Goal: Find specific page/section: Find specific page/section

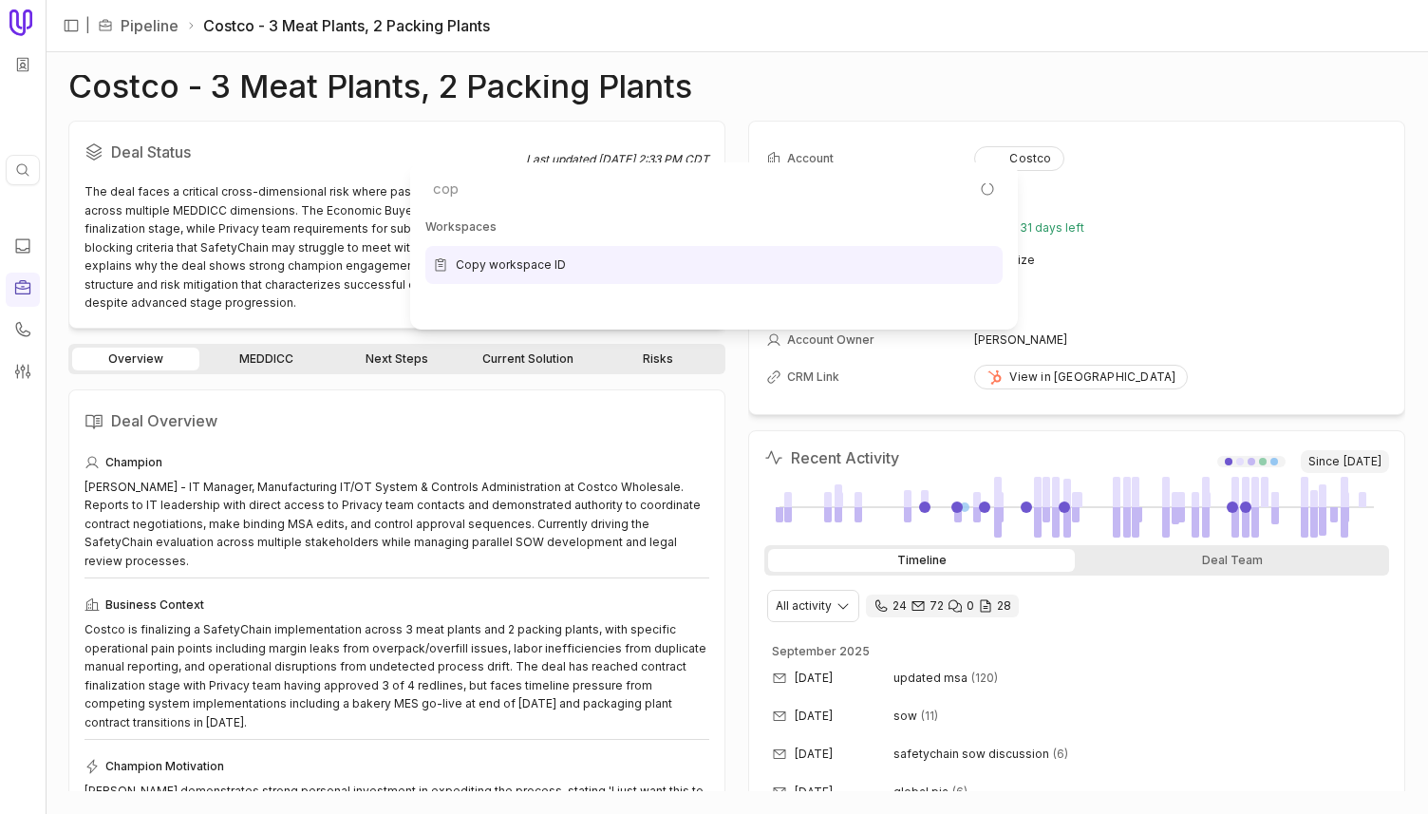
type input "copy"
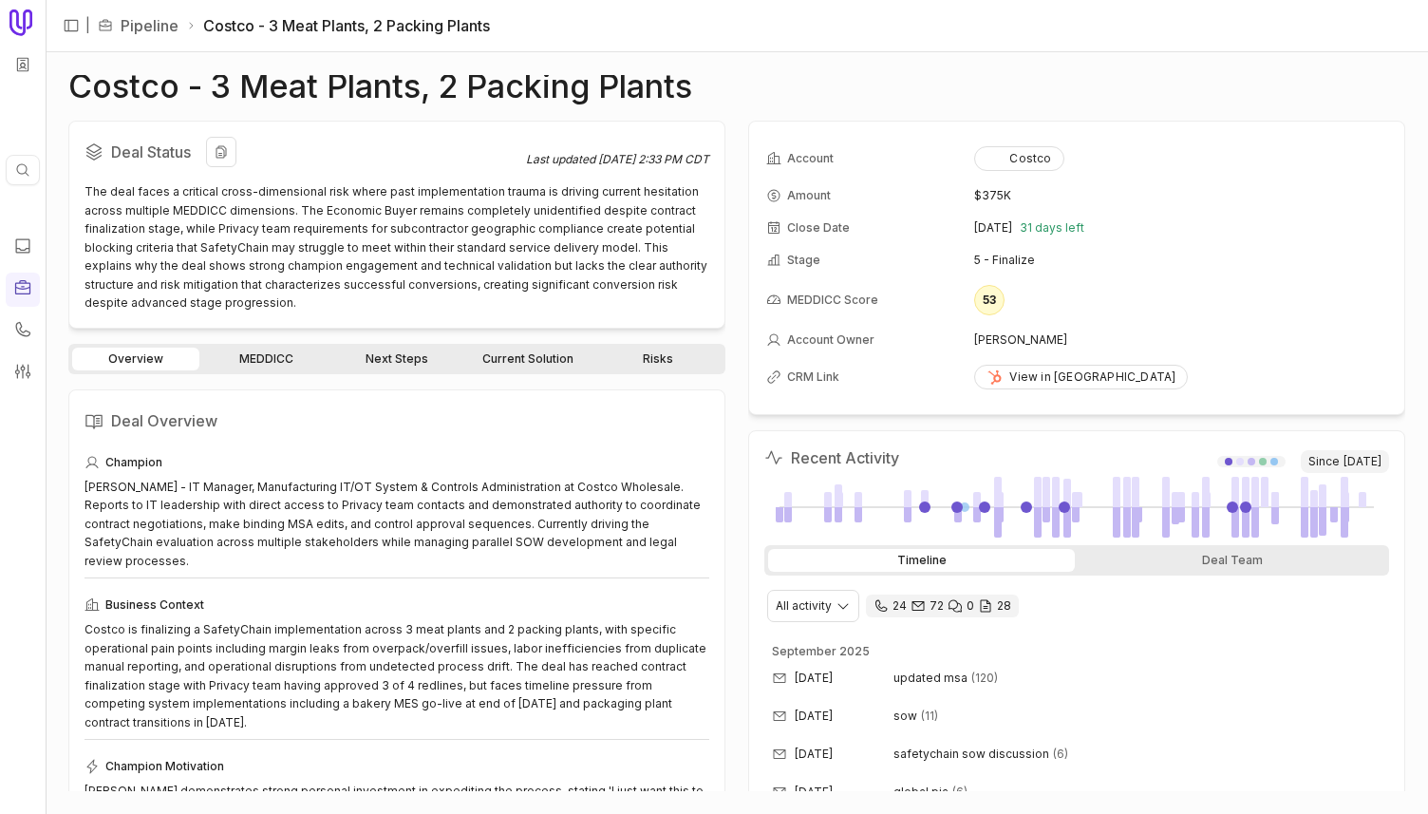
click at [240, 204] on div "The deal faces a critical cross-dimensional risk where past implementation trau…" at bounding box center [397, 247] width 625 height 130
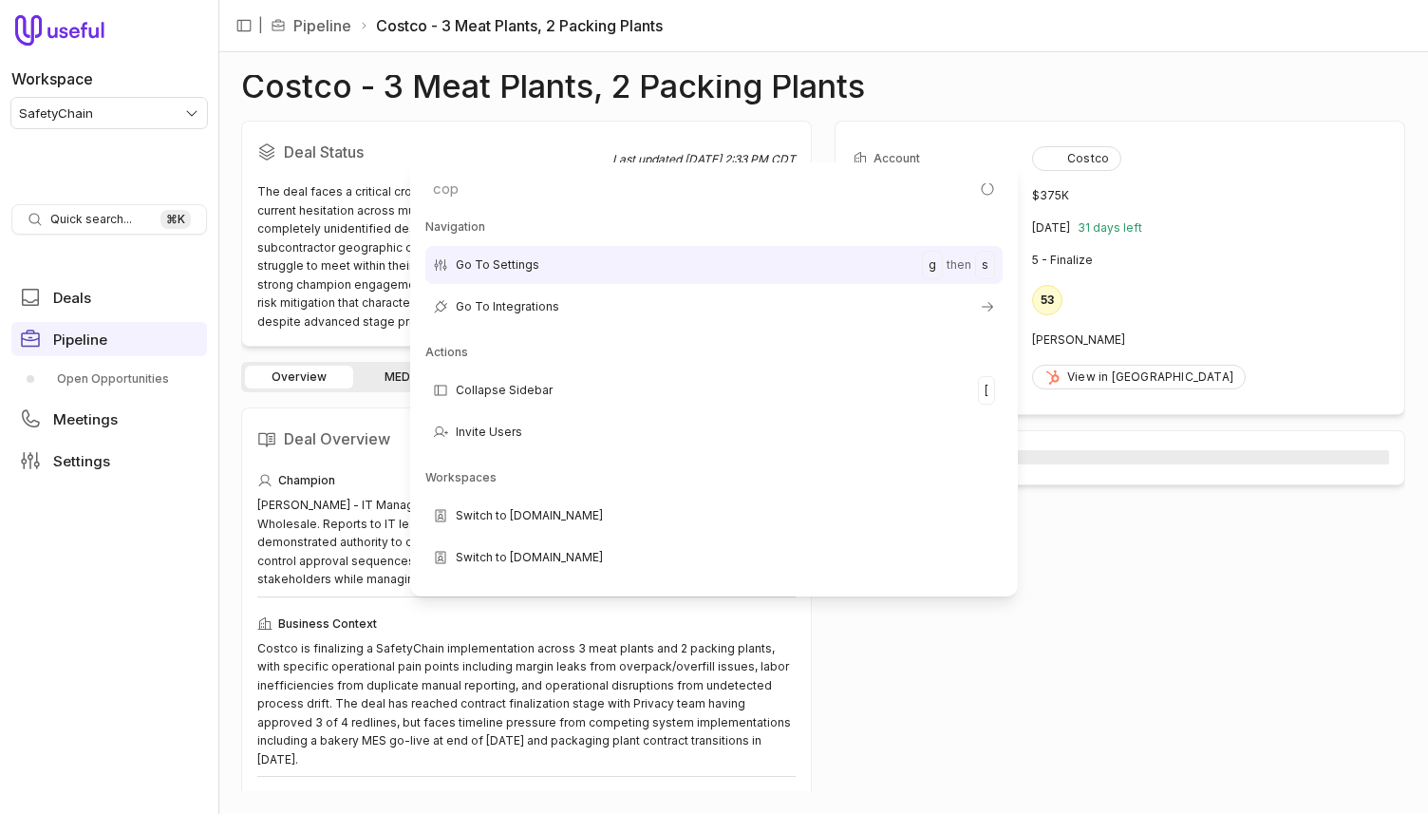
type input "copy"
